Goal: Transaction & Acquisition: Purchase product/service

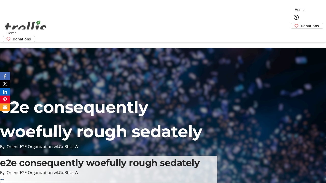
click at [300, 23] on span "Donations" at bounding box center [309, 25] width 18 height 5
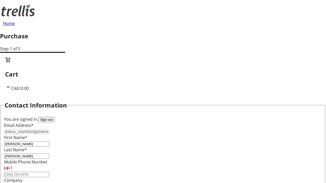
select select "BC"
select select "CA"
type input "Kelowna"
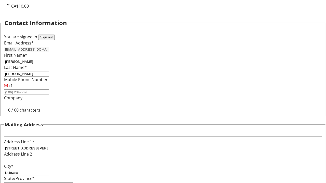
type input "V1Y 0C2"
